Goal: Go to known website: Access a specific website the user already knows

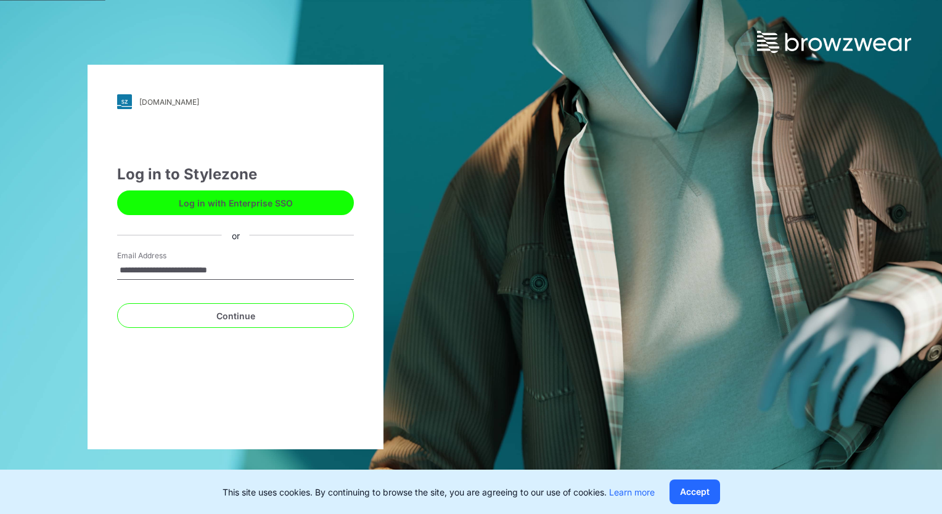
click at [176, 194] on button "Log in with Enterprise SSO" at bounding box center [235, 202] width 237 height 25
click at [269, 212] on button "Log in with Enterprise SSO" at bounding box center [235, 202] width 237 height 25
